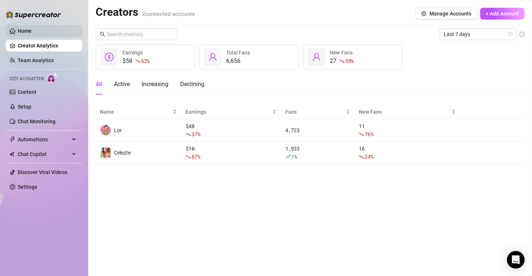
click at [28, 29] on link "Home" at bounding box center [25, 31] width 14 height 6
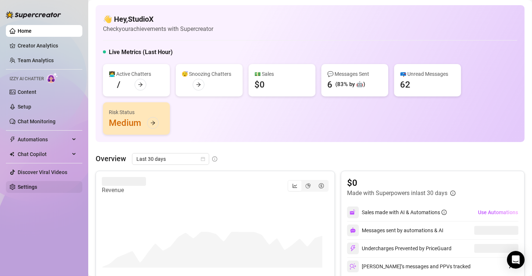
click at [37, 185] on link "Settings" at bounding box center [27, 187] width 19 height 6
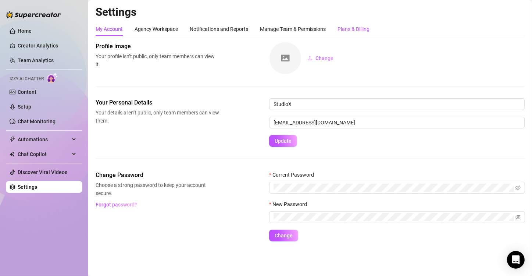
click at [359, 29] on div "Plans & Billing" at bounding box center [354, 29] width 32 height 8
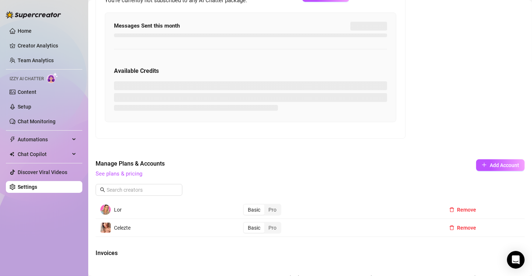
scroll to position [221, 0]
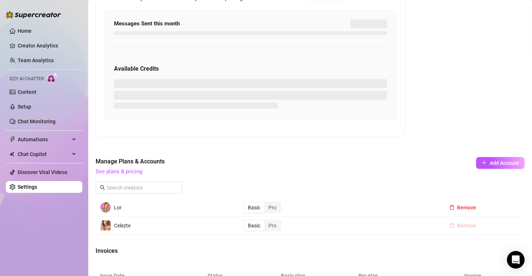
click at [458, 223] on span "Remove" at bounding box center [467, 226] width 19 height 6
